Goal: Task Accomplishment & Management: Complete application form

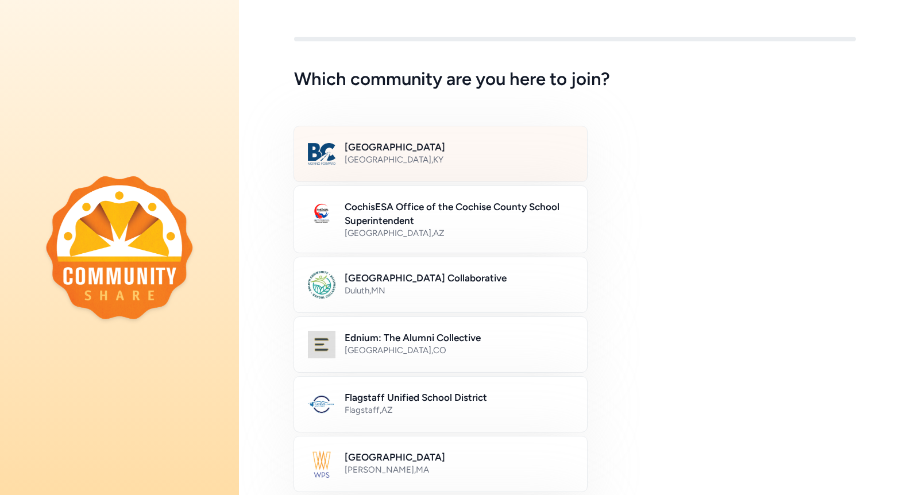
click at [457, 159] on div "[GEOGRAPHIC_DATA] , [GEOGRAPHIC_DATA]" at bounding box center [459, 159] width 229 height 11
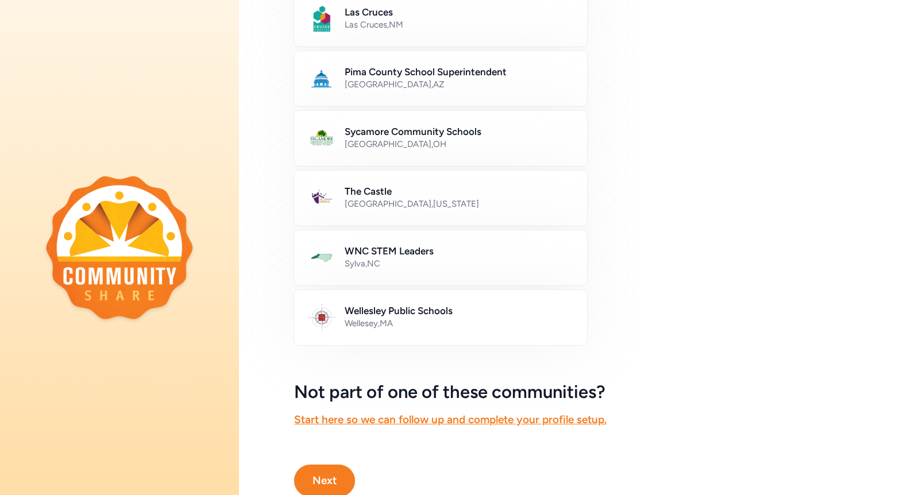
scroll to position [603, 0]
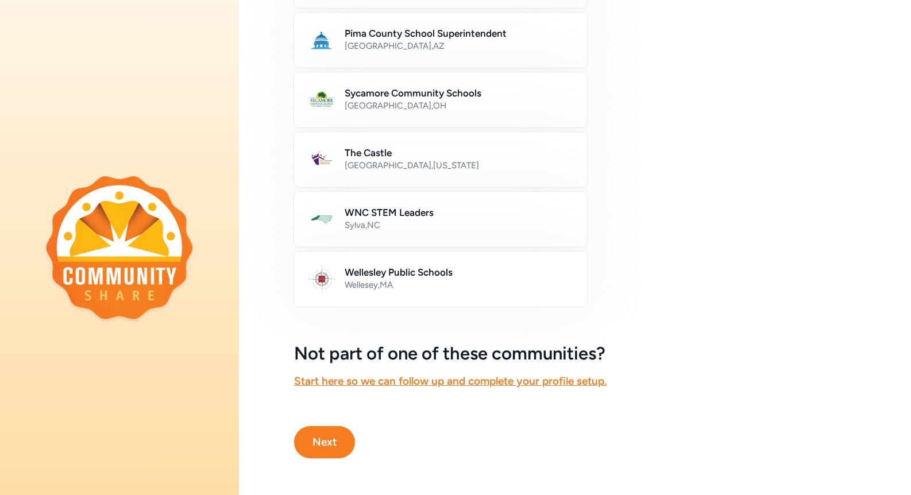
click at [319, 445] on button "Next" at bounding box center [324, 442] width 61 height 32
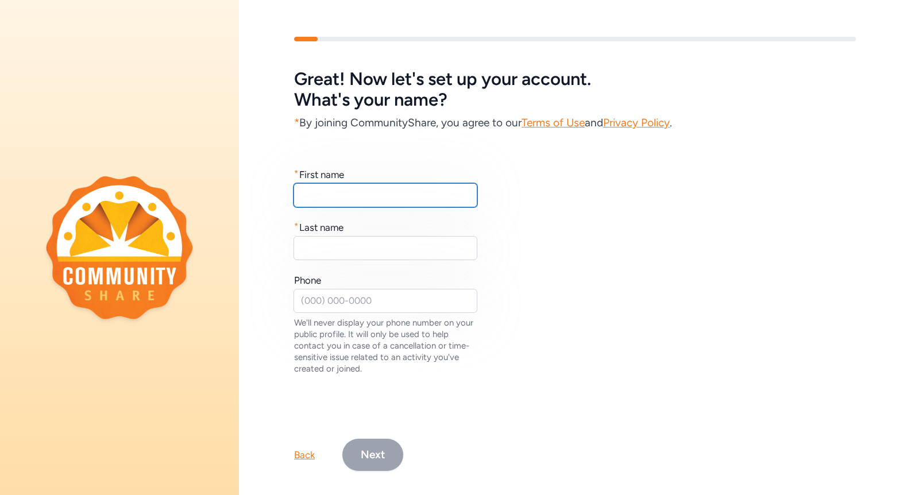
click at [391, 192] on input "text" at bounding box center [386, 195] width 184 height 24
type input "[PERSON_NAME]"
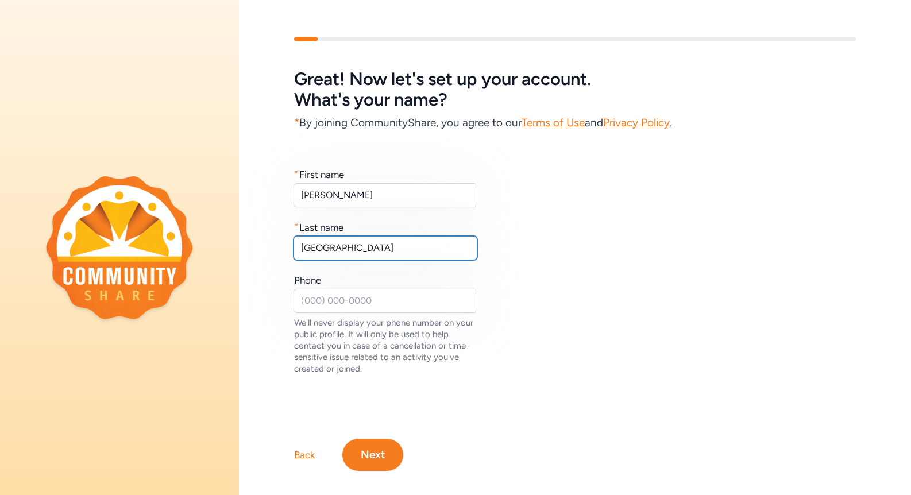
type input "[GEOGRAPHIC_DATA]"
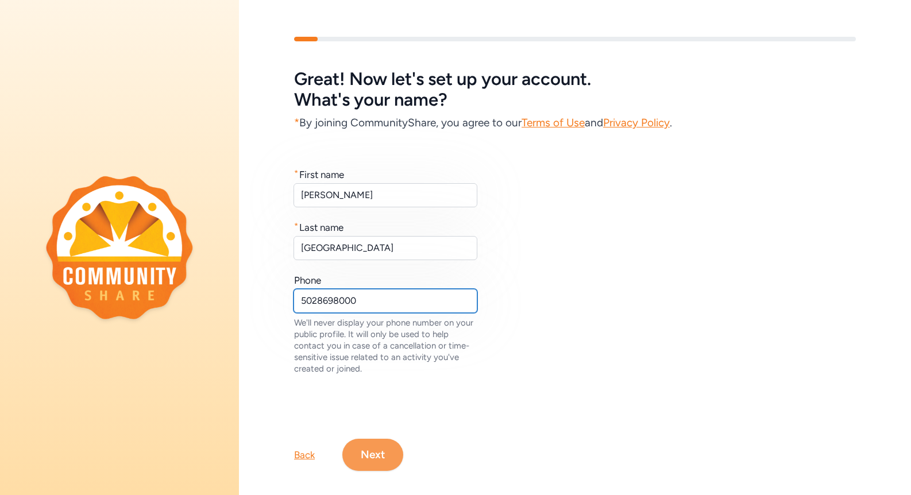
type input "5028698000"
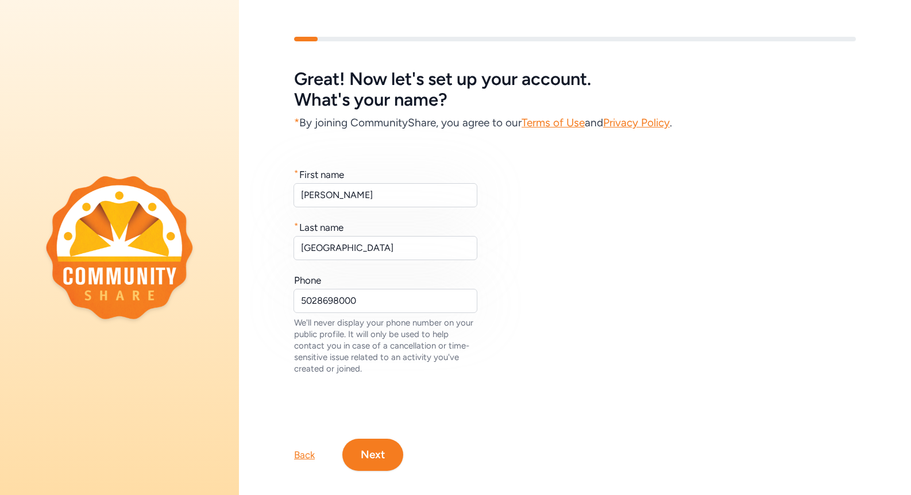
click at [382, 452] on button "Next" at bounding box center [372, 455] width 61 height 32
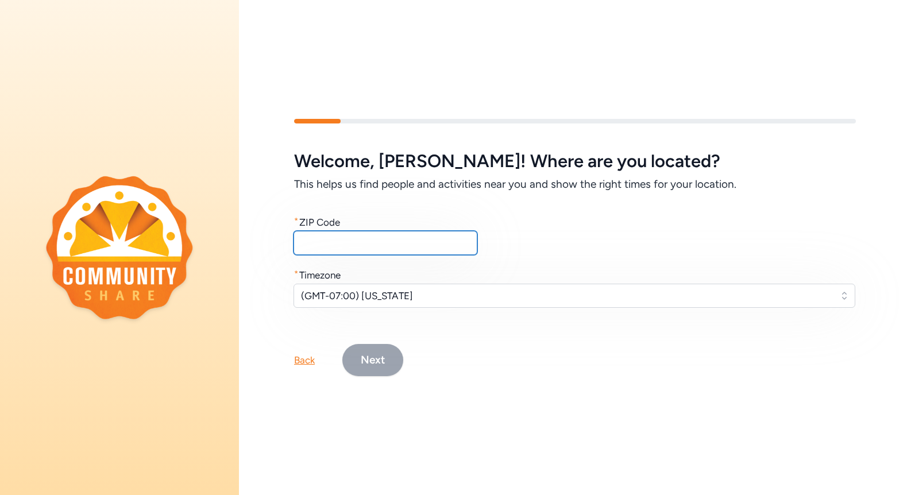
click at [348, 237] on input "text" at bounding box center [386, 243] width 184 height 24
type input "40165"
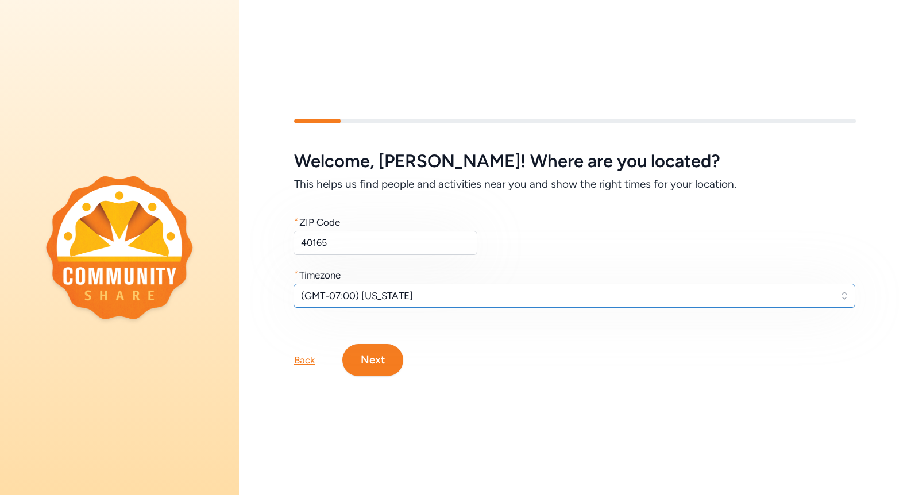
click at [428, 294] on span "(GMT-07:00) [US_STATE]" at bounding box center [566, 296] width 531 height 14
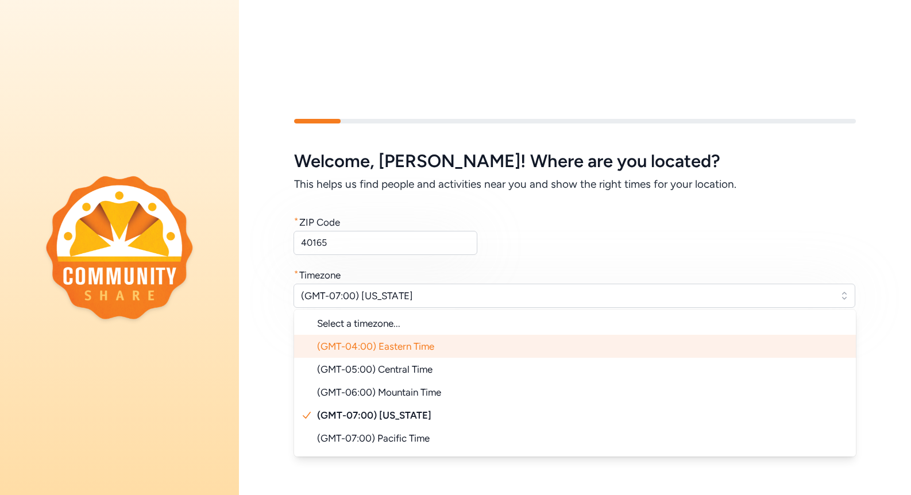
click at [441, 353] on li "(GMT-04:00) Eastern Time" at bounding box center [575, 346] width 562 height 23
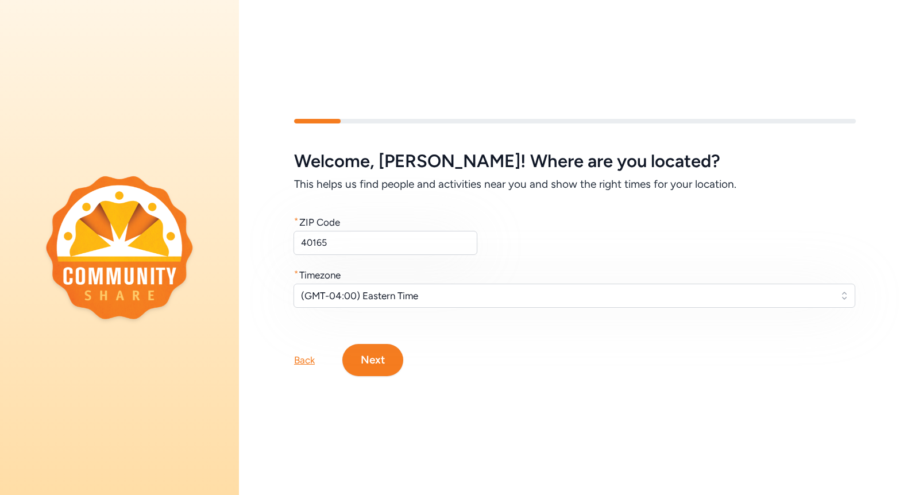
click at [373, 359] on button "Next" at bounding box center [372, 360] width 61 height 32
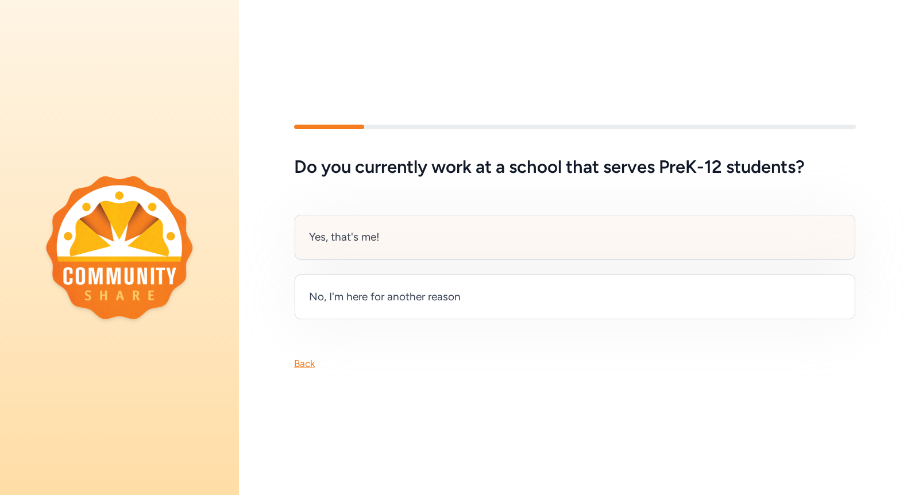
click at [434, 236] on div "Yes, that's me!" at bounding box center [575, 237] width 561 height 45
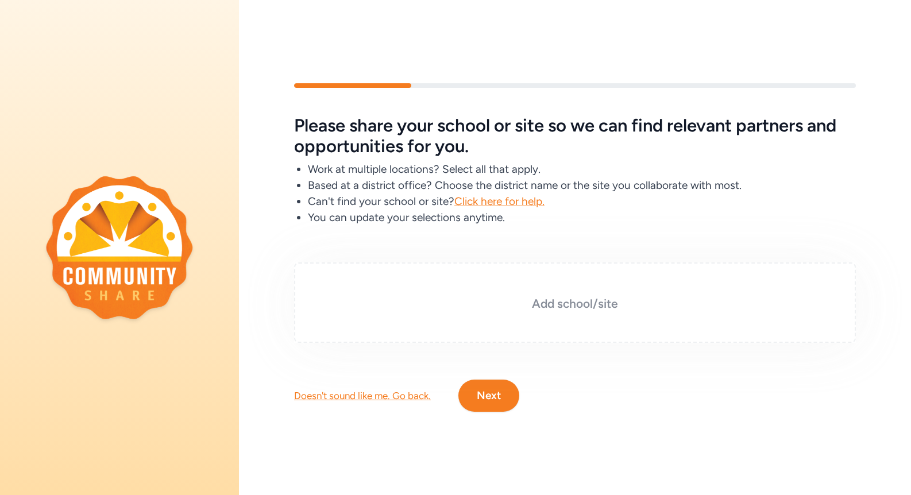
click at [538, 305] on h3 "Add school/site" at bounding box center [575, 304] width 504 height 16
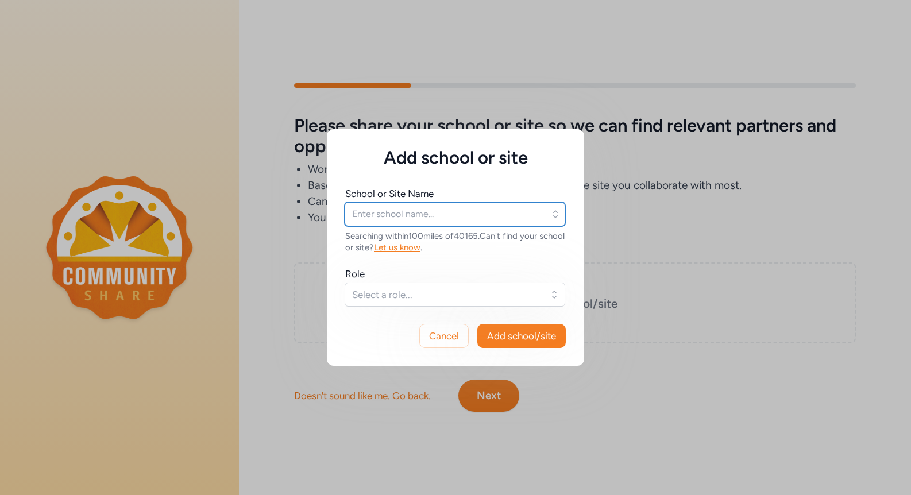
click at [458, 213] on input "text" at bounding box center [455, 214] width 221 height 24
type input "B"
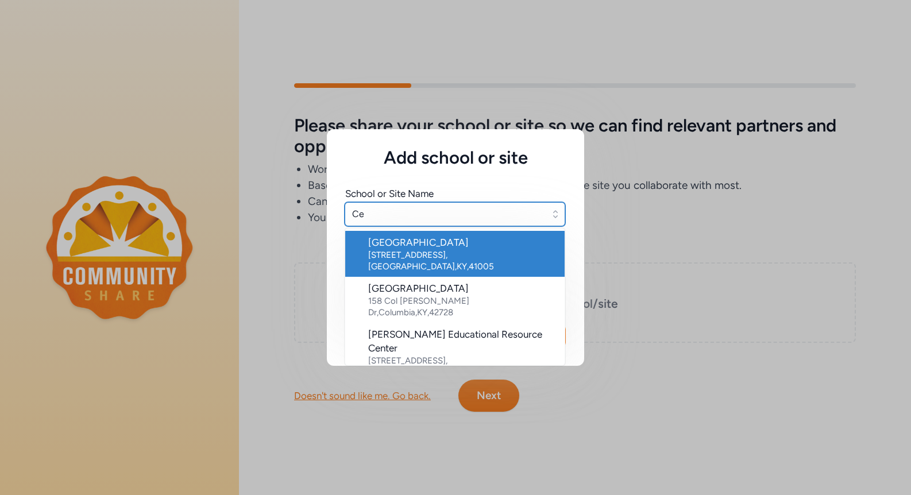
type input "C"
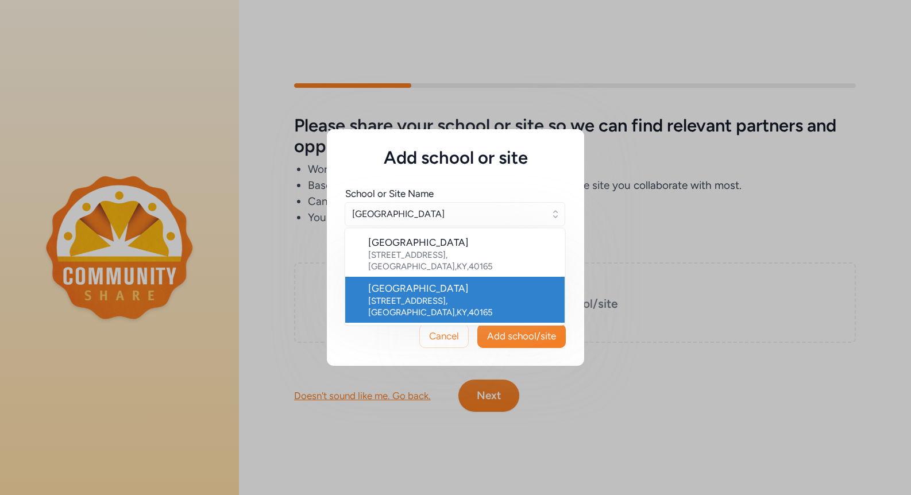
click at [455, 298] on div "[STREET_ADDRESS]" at bounding box center [461, 306] width 187 height 23
type input "[GEOGRAPHIC_DATA]"
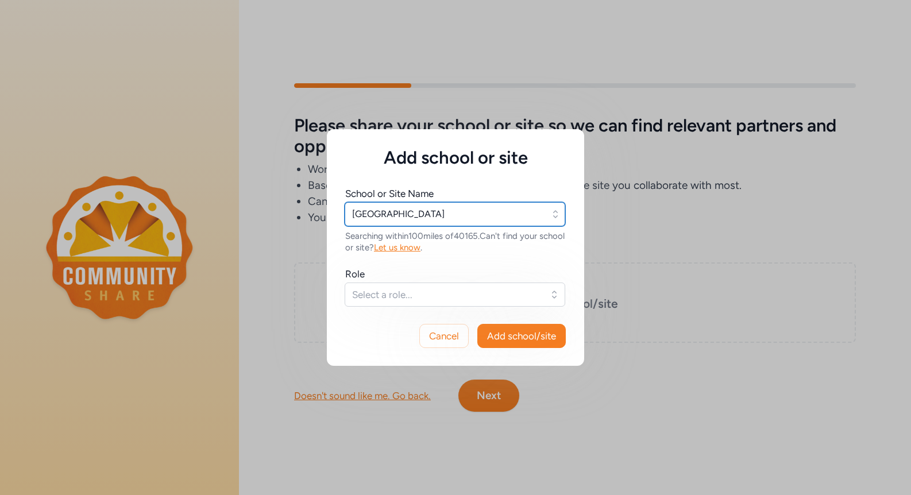
click at [517, 211] on input "[GEOGRAPHIC_DATA]" at bounding box center [455, 214] width 221 height 24
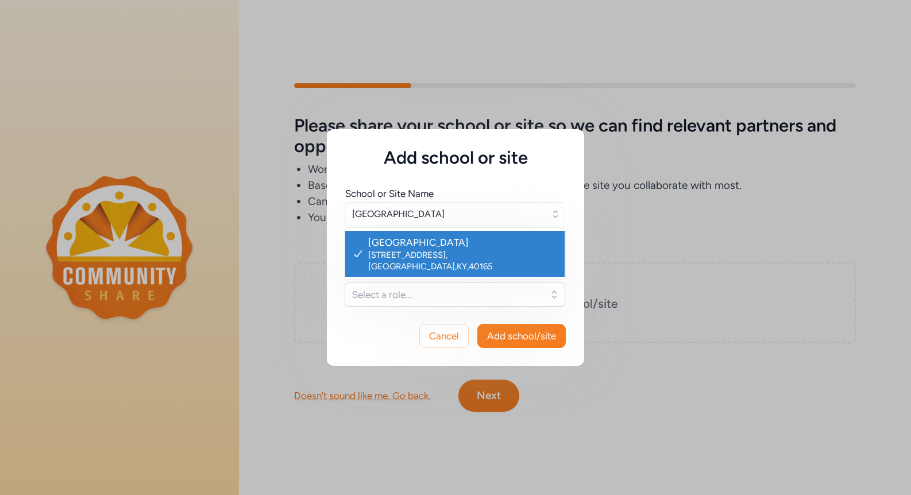
click at [468, 253] on div "[STREET_ADDRESS]" at bounding box center [461, 260] width 187 height 23
type input "[GEOGRAPHIC_DATA]"
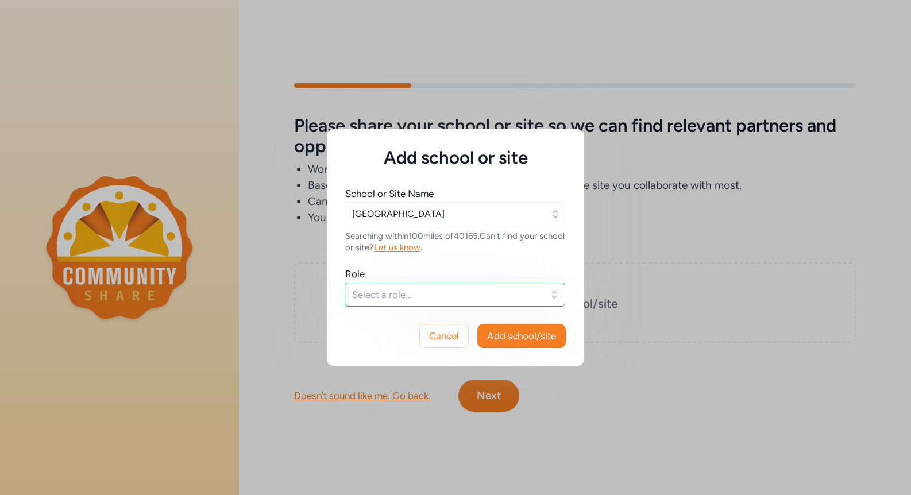
click at [420, 301] on span "Select a role..." at bounding box center [447, 295] width 190 height 14
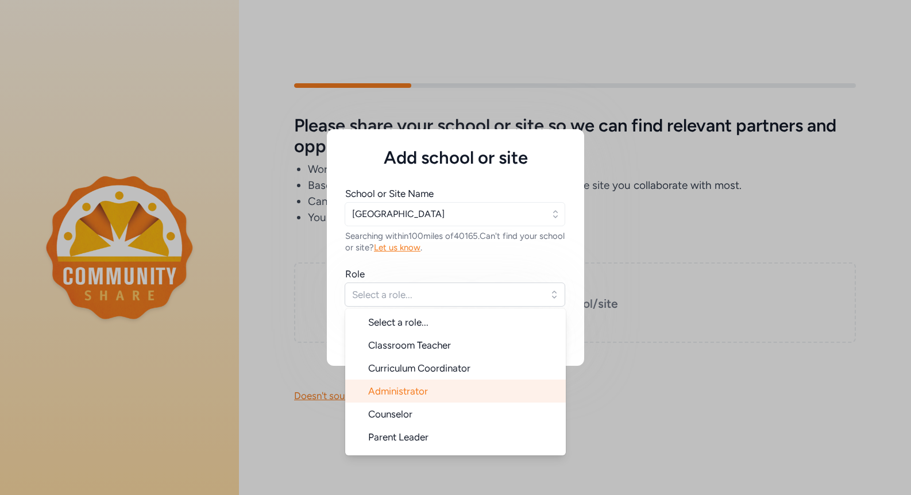
click at [415, 393] on span "Administrator" at bounding box center [398, 391] width 60 height 11
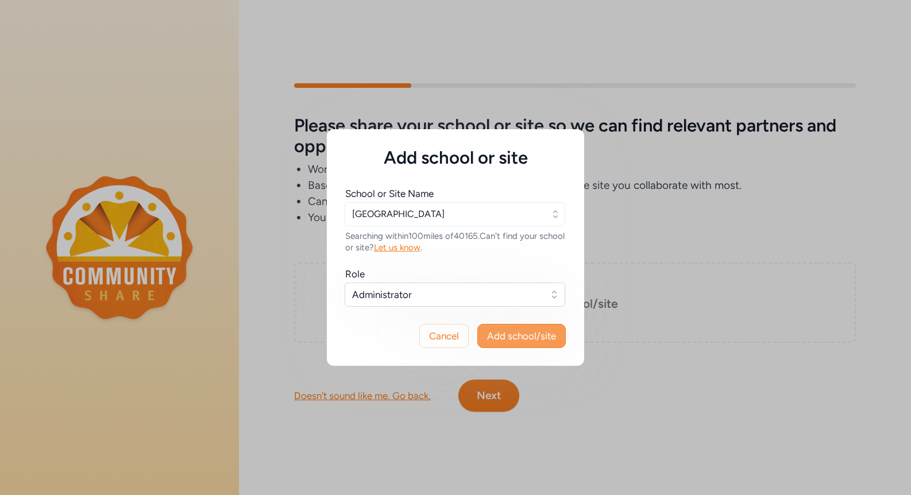
click at [515, 333] on span "Add school/site" at bounding box center [521, 336] width 69 height 14
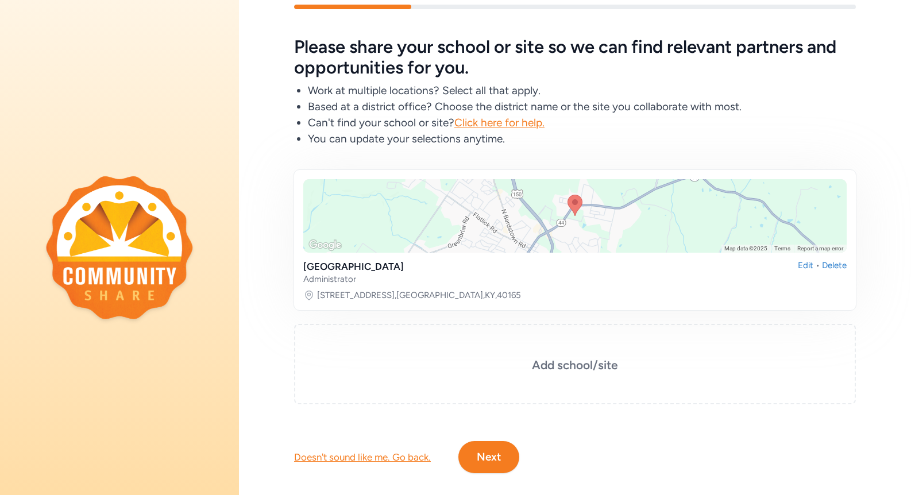
scroll to position [47, 0]
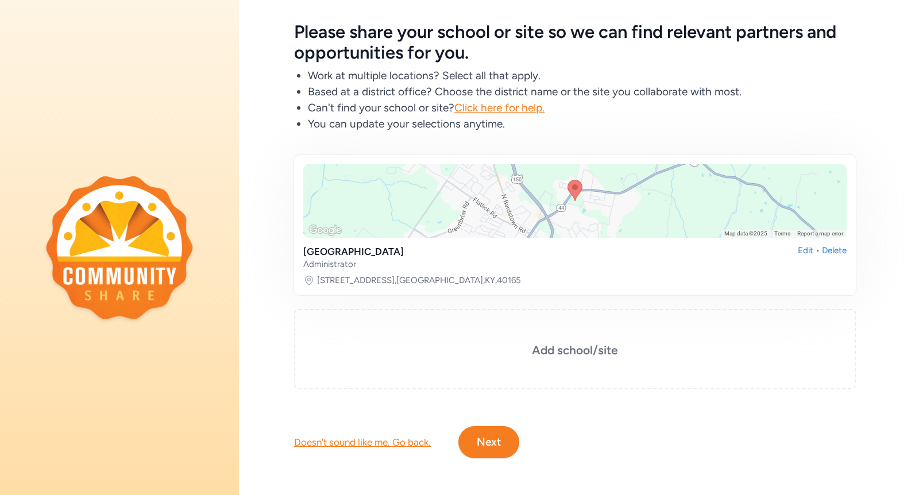
click at [488, 446] on button "Next" at bounding box center [489, 442] width 61 height 32
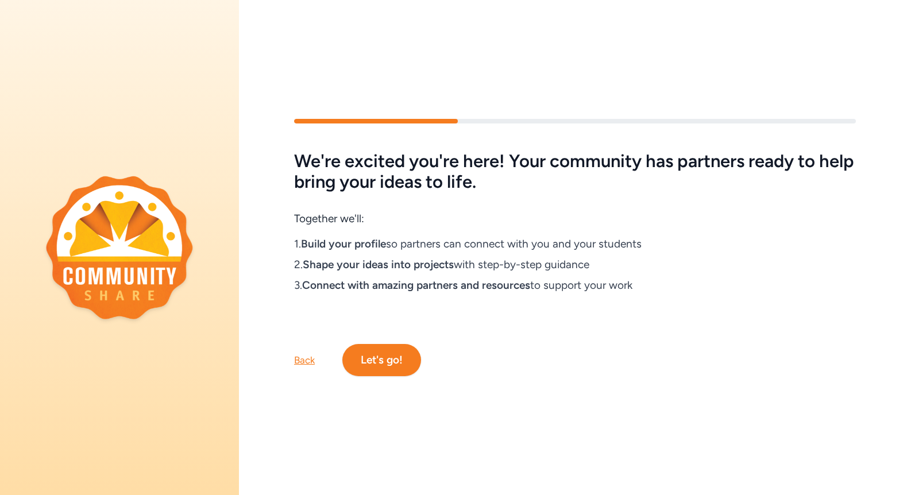
click at [392, 356] on button "Let's go!" at bounding box center [381, 360] width 79 height 32
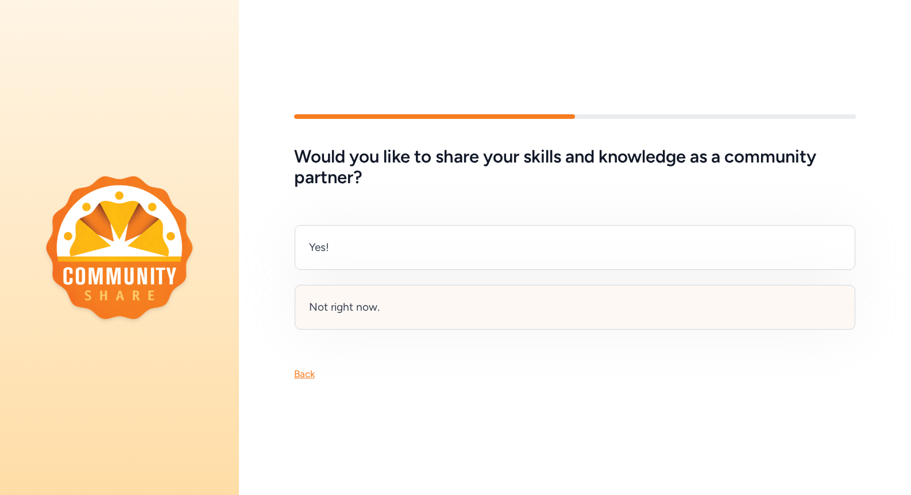
click at [500, 311] on div "Not right now." at bounding box center [575, 307] width 561 height 45
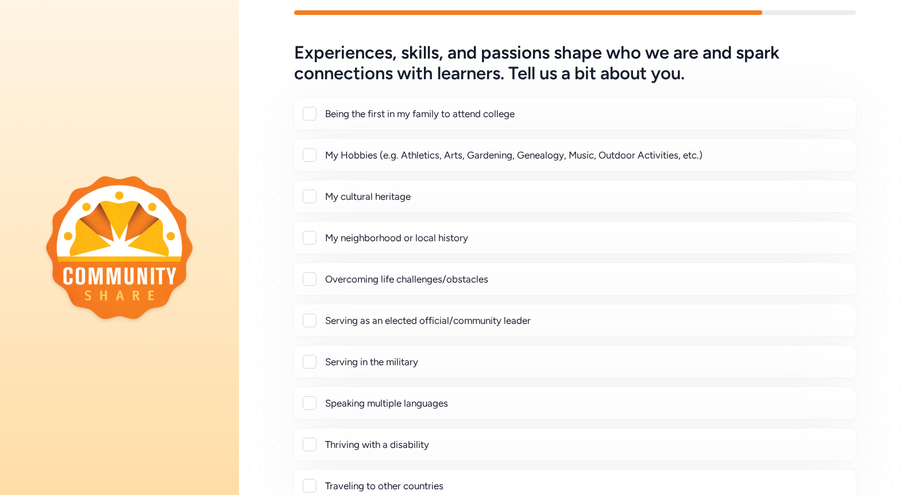
scroll to position [28, 0]
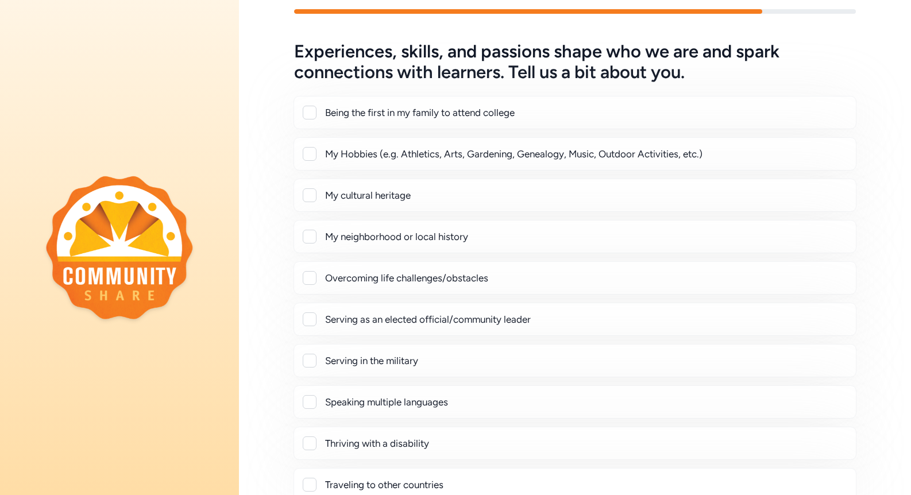
click at [309, 114] on div at bounding box center [310, 113] width 14 height 14
checkbox input "true"
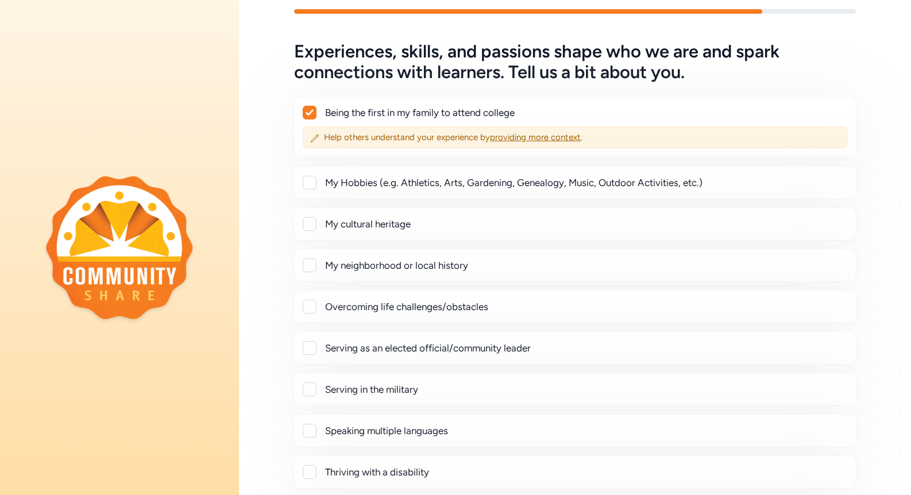
click at [309, 183] on div at bounding box center [310, 183] width 14 height 14
checkbox input "true"
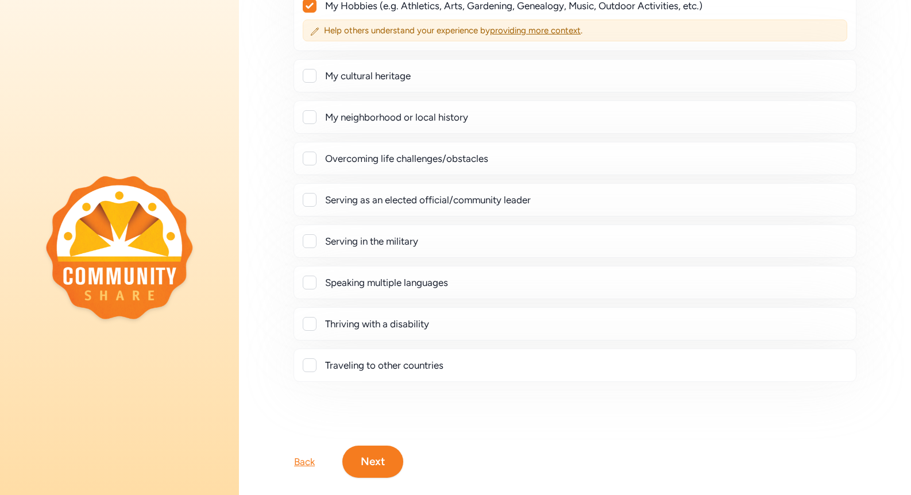
scroll to position [209, 0]
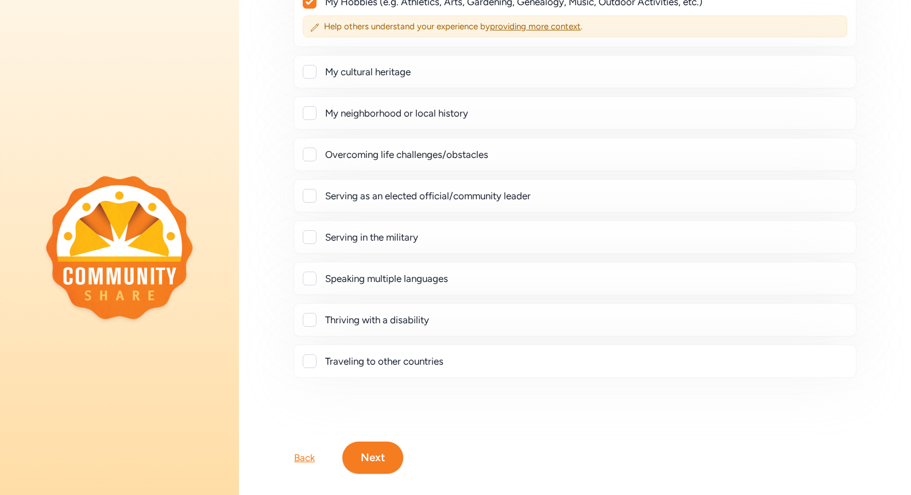
click at [307, 361] on div at bounding box center [310, 362] width 14 height 14
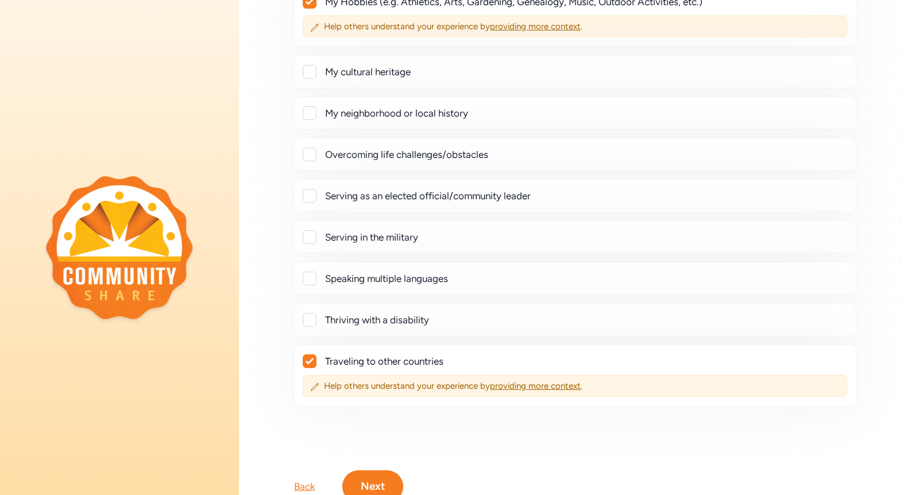
click at [310, 365] on div at bounding box center [309, 361] width 13 height 13
checkbox input "false"
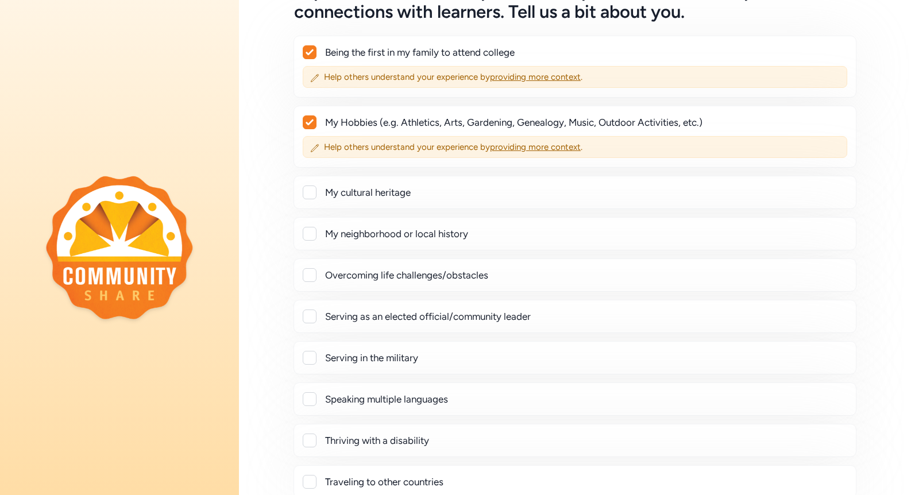
scroll to position [30, 0]
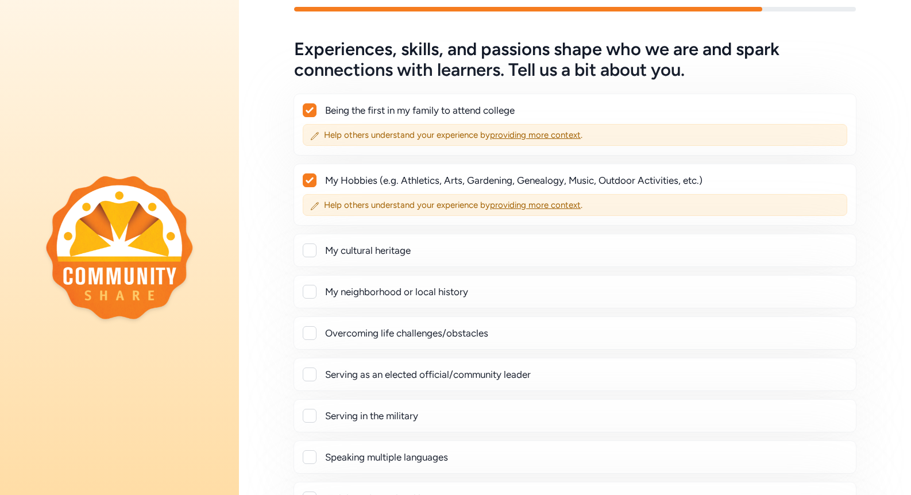
click at [306, 180] on icon at bounding box center [309, 181] width 7 height 6
checkbox input "false"
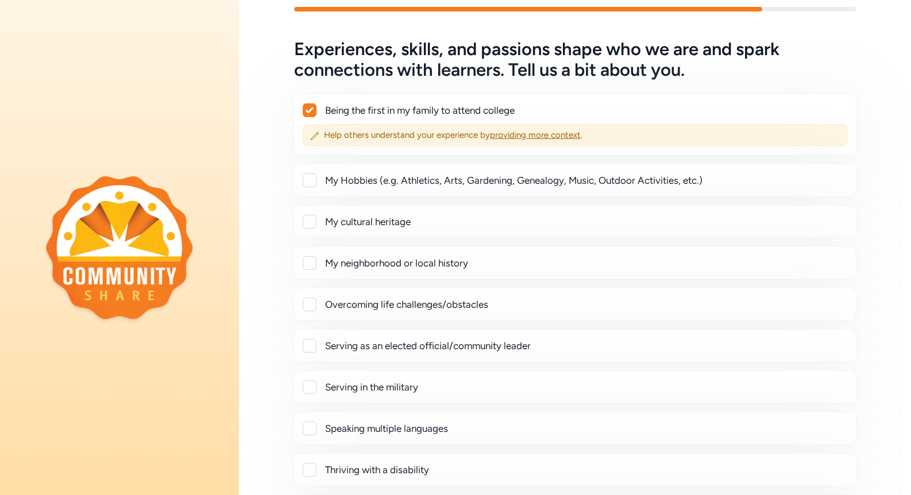
click at [307, 110] on icon at bounding box center [309, 110] width 7 height 6
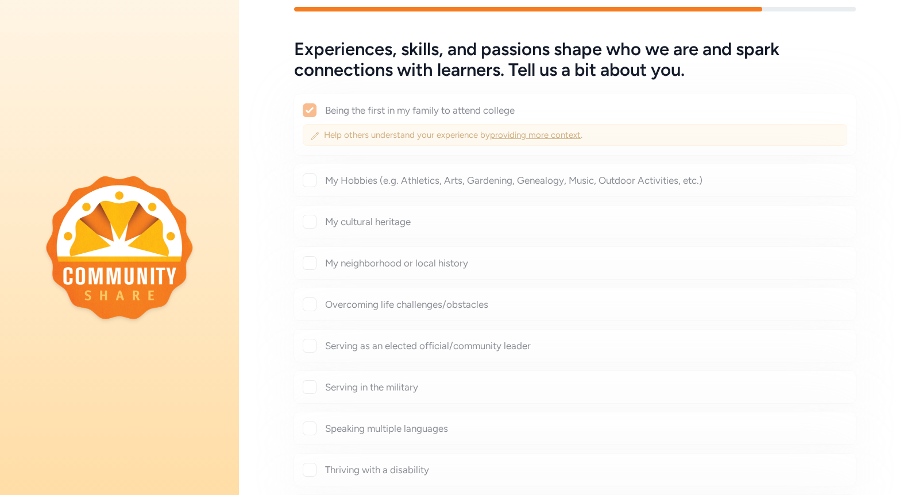
checkbox input "false"
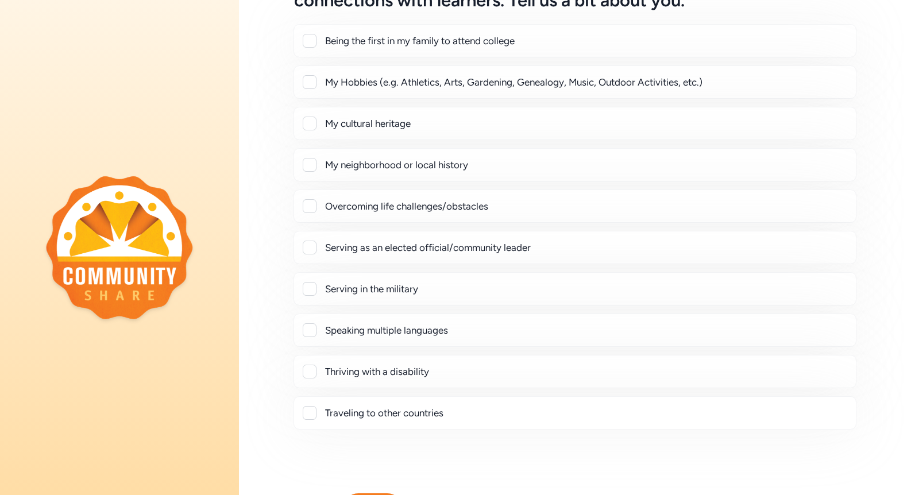
scroll to position [167, 0]
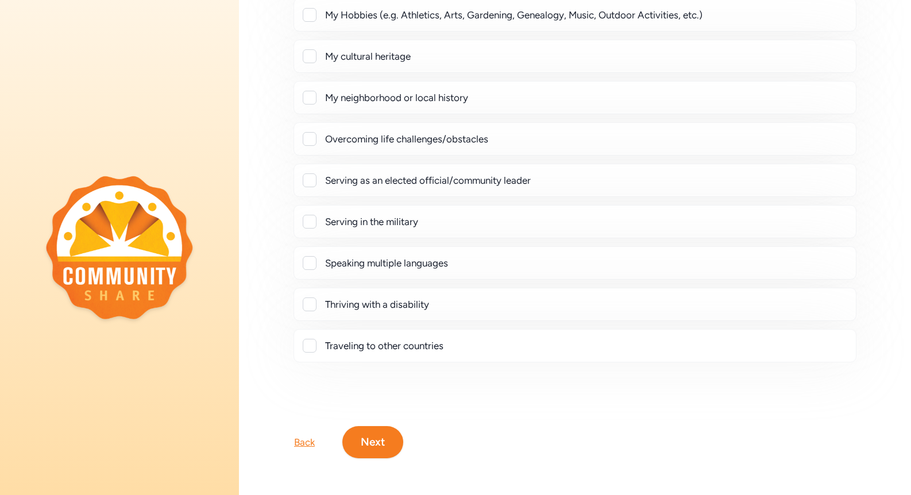
click at [367, 437] on button "Next" at bounding box center [372, 442] width 61 height 32
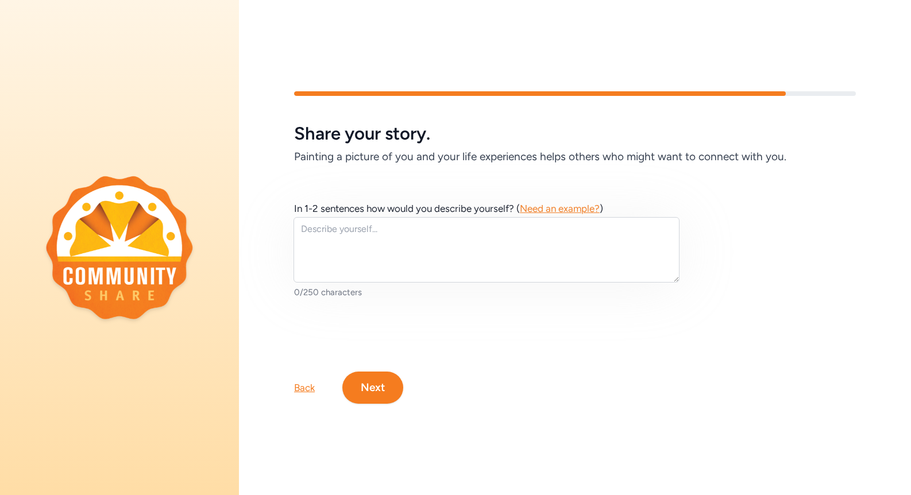
click at [369, 384] on button "Next" at bounding box center [372, 388] width 61 height 32
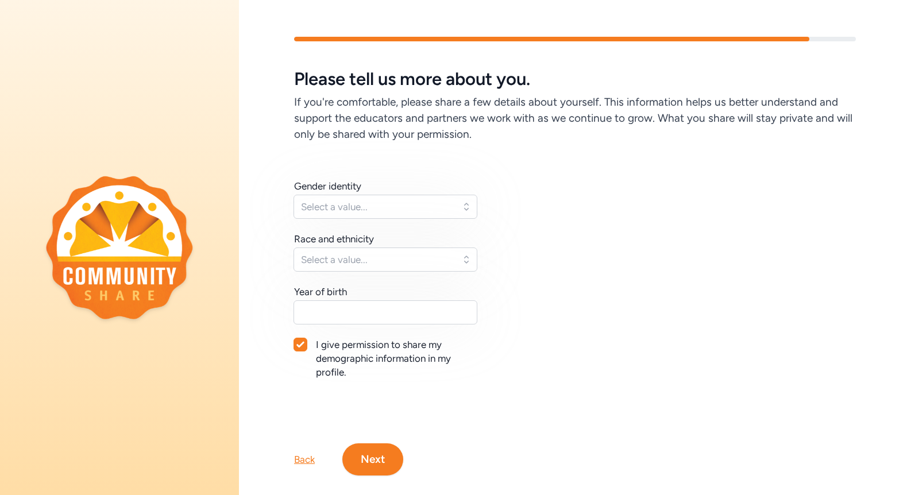
click at [303, 346] on icon at bounding box center [300, 344] width 8 height 7
checkbox input "false"
click at [375, 452] on button "Next" at bounding box center [372, 460] width 61 height 32
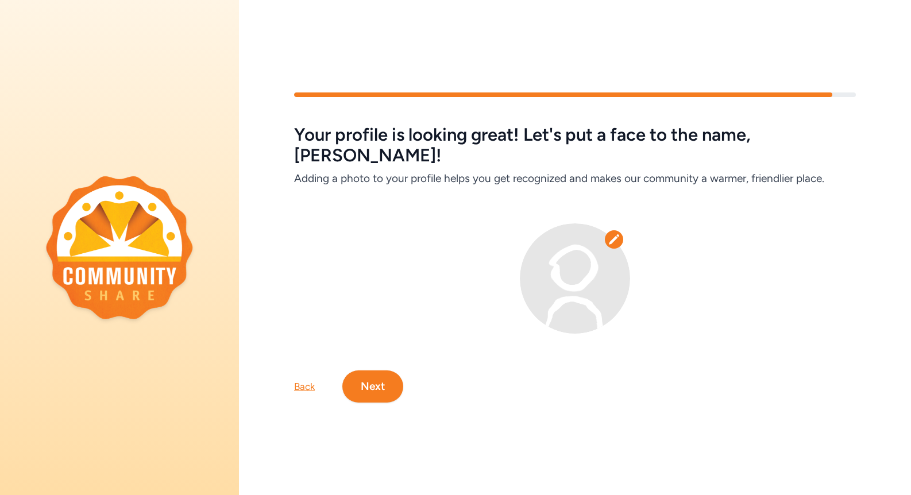
click at [372, 372] on button "Next" at bounding box center [372, 387] width 61 height 32
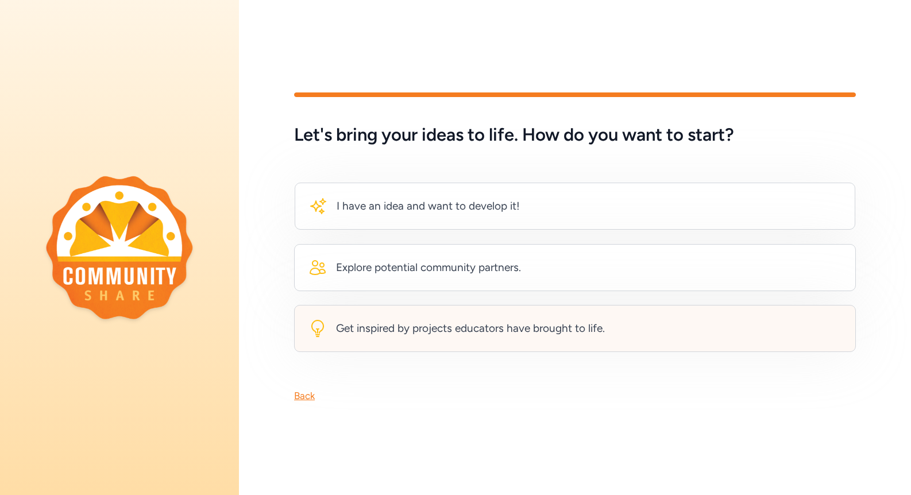
click at [579, 330] on div "Get inspired by projects educators have brought to life." at bounding box center [470, 329] width 269 height 16
